Goal: Feedback & Contribution: Contribute content

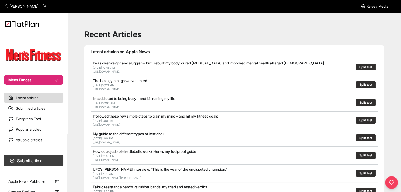
click at [45, 75] on section "Mens Fitness" at bounding box center [33, 59] width 67 height 52
drag, startPoint x: 47, startPoint y: 77, endPoint x: 47, endPoint y: 80, distance: 2.9
click at [47, 77] on button "Mens Fitness" at bounding box center [33, 79] width 59 height 9
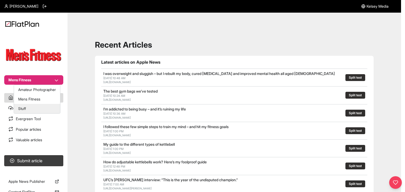
click at [44, 106] on button "Stuff" at bounding box center [37, 108] width 46 height 9
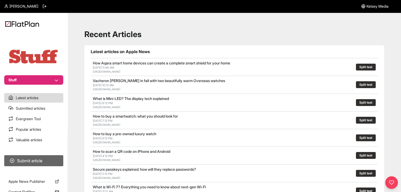
click at [47, 159] on button "Submit article" at bounding box center [33, 160] width 59 height 11
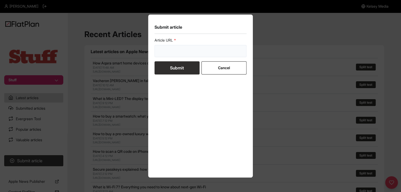
click at [180, 51] on input "url" at bounding box center [200, 51] width 92 height 12
paste input "https://www.stuff.tv/features/best-apple-watch-apps/"
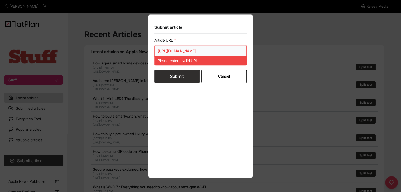
click at [173, 49] on input "https://www.stuff.tv/features/best-apple-watch-apps/" at bounding box center [200, 51] width 92 height 12
click at [167, 50] on input "https://www.stuff.tv/features/best-apple-watch-apps/" at bounding box center [200, 51] width 92 height 12
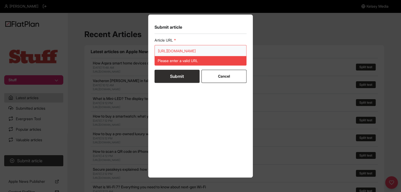
paste input "url"
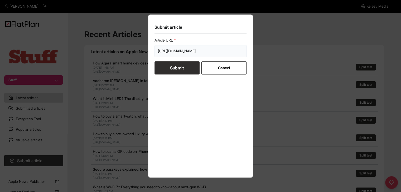
scroll to position [0, 8]
type input "https://www.stuff.tv/features/best-apple-watch-apps/"
click at [170, 68] on button "Submit" at bounding box center [176, 67] width 45 height 13
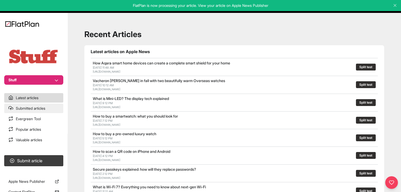
click at [38, 111] on link "Submitted articles" at bounding box center [33, 108] width 59 height 9
